Goal: Task Accomplishment & Management: Manage account settings

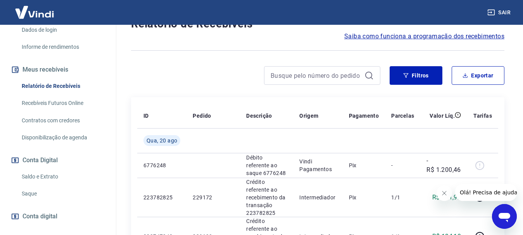
scroll to position [155, 0]
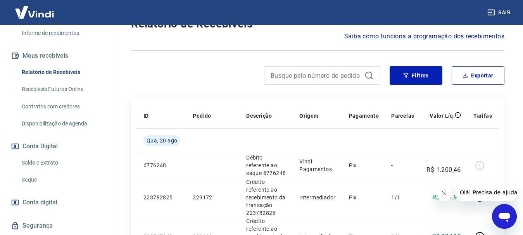
click at [36, 177] on link "Saque" at bounding box center [63, 180] width 88 height 16
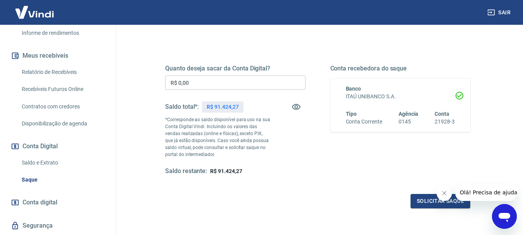
scroll to position [78, 0]
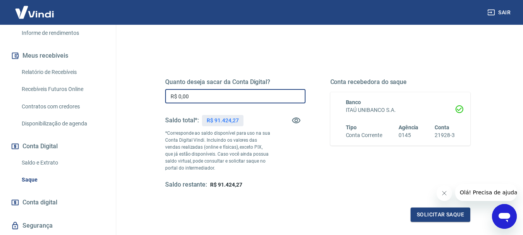
click at [183, 96] on input "R$ 0,00" at bounding box center [235, 96] width 140 height 14
drag, startPoint x: 213, startPoint y: 96, endPoint x: 175, endPoint y: 93, distance: 38.1
click at [175, 93] on input "R$ 20.015,85" at bounding box center [235, 96] width 140 height 14
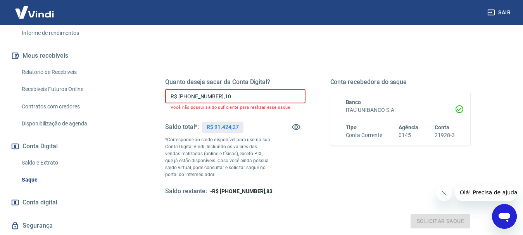
drag, startPoint x: 229, startPoint y: 97, endPoint x: 158, endPoint y: 97, distance: 70.9
click at [158, 97] on div "Quanto deseja sacar da Conta Digital? R$ [PHONE_NUMBER],10 ​ Você não possui sa…" at bounding box center [318, 141] width 324 height 194
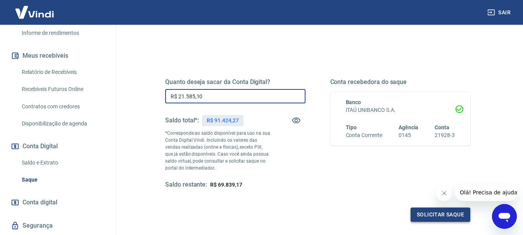
type input "R$ 21.585,10"
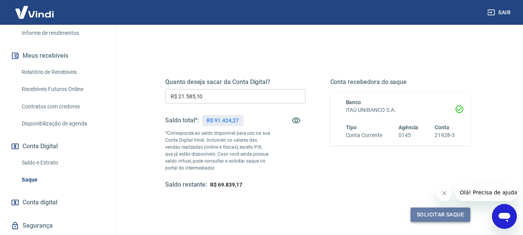
click at [450, 214] on button "Solicitar saque" at bounding box center [441, 215] width 60 height 14
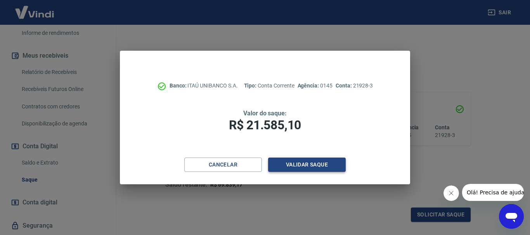
click at [304, 166] on button "Validar saque" at bounding box center [307, 165] width 78 height 14
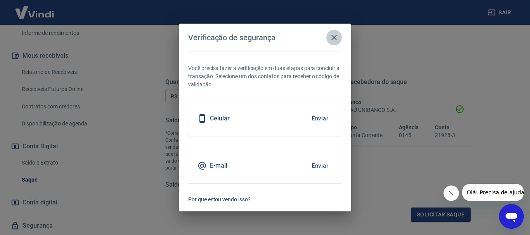
click at [331, 38] on icon "button" at bounding box center [333, 37] width 9 height 9
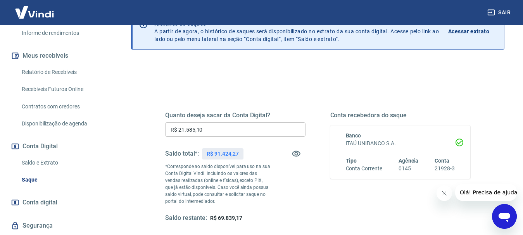
scroll to position [0, 0]
